Goal: Task Accomplishment & Management: Use online tool/utility

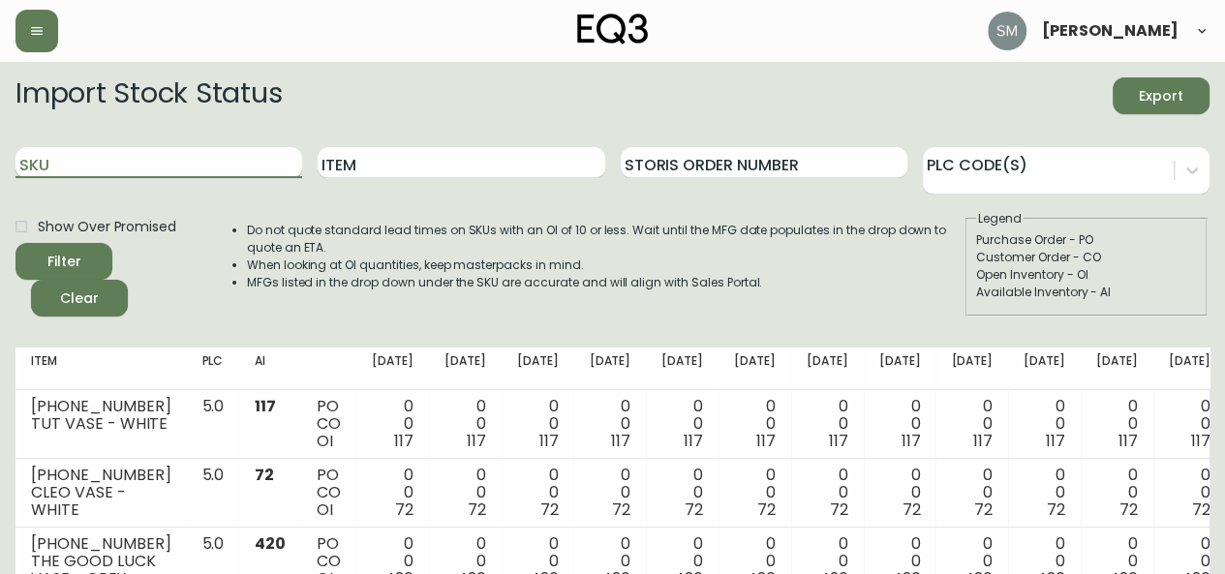
click at [201, 159] on input "SKU" at bounding box center [158, 162] width 287 height 31
type input "3380"
click at [15, 243] on button "Filter" at bounding box center [63, 261] width 97 height 37
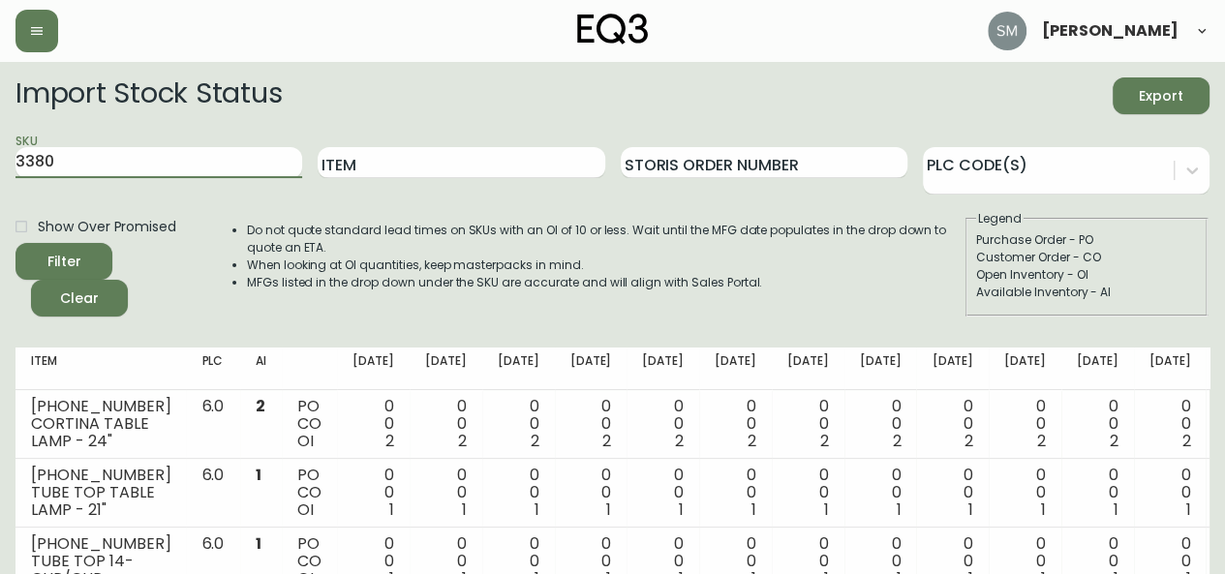
click at [1157, 104] on span "Export" at bounding box center [1161, 96] width 66 height 24
